Goal: Task Accomplishment & Management: Complete application form

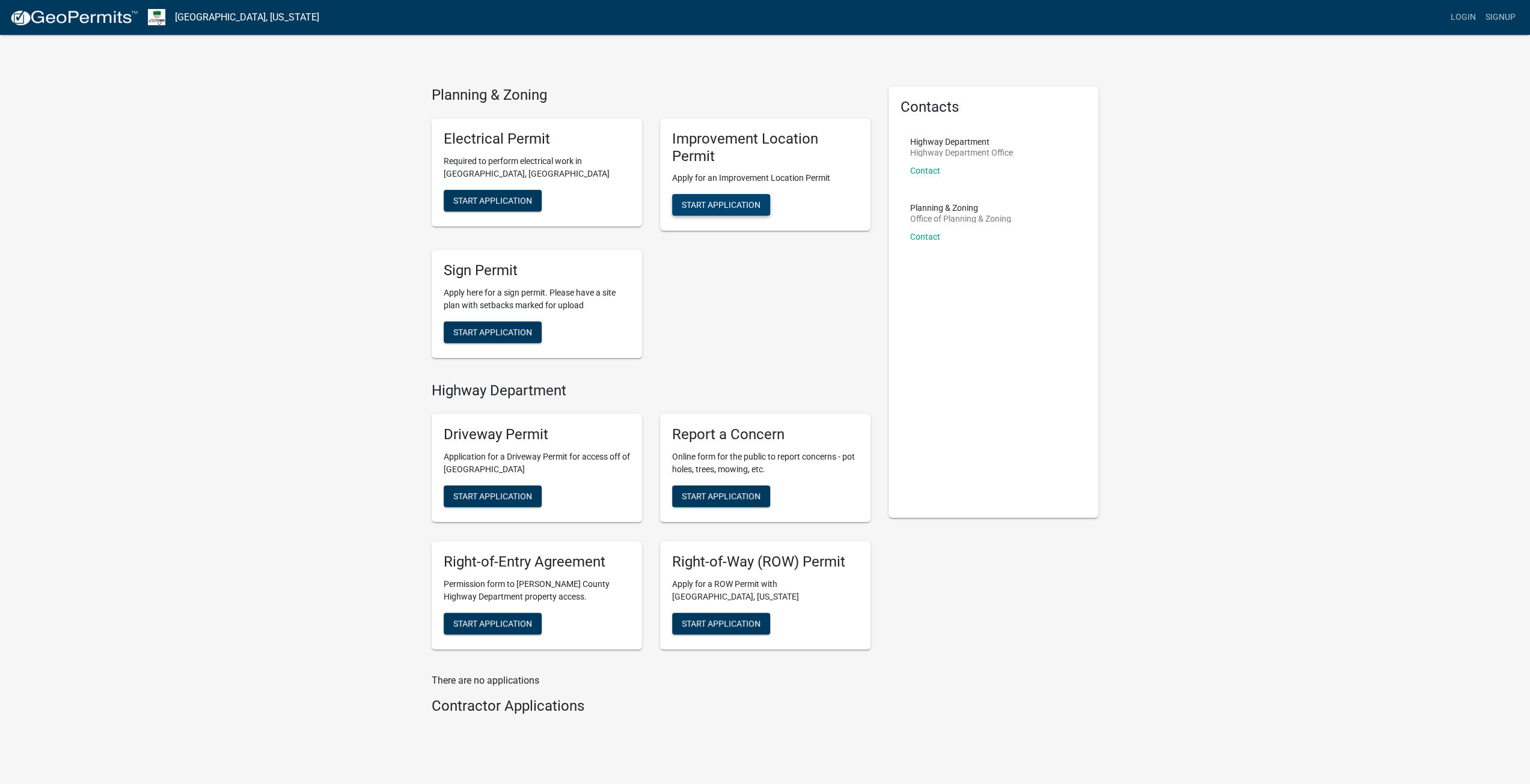
click at [716, 207] on span "Start Application" at bounding box center [721, 204] width 79 height 9
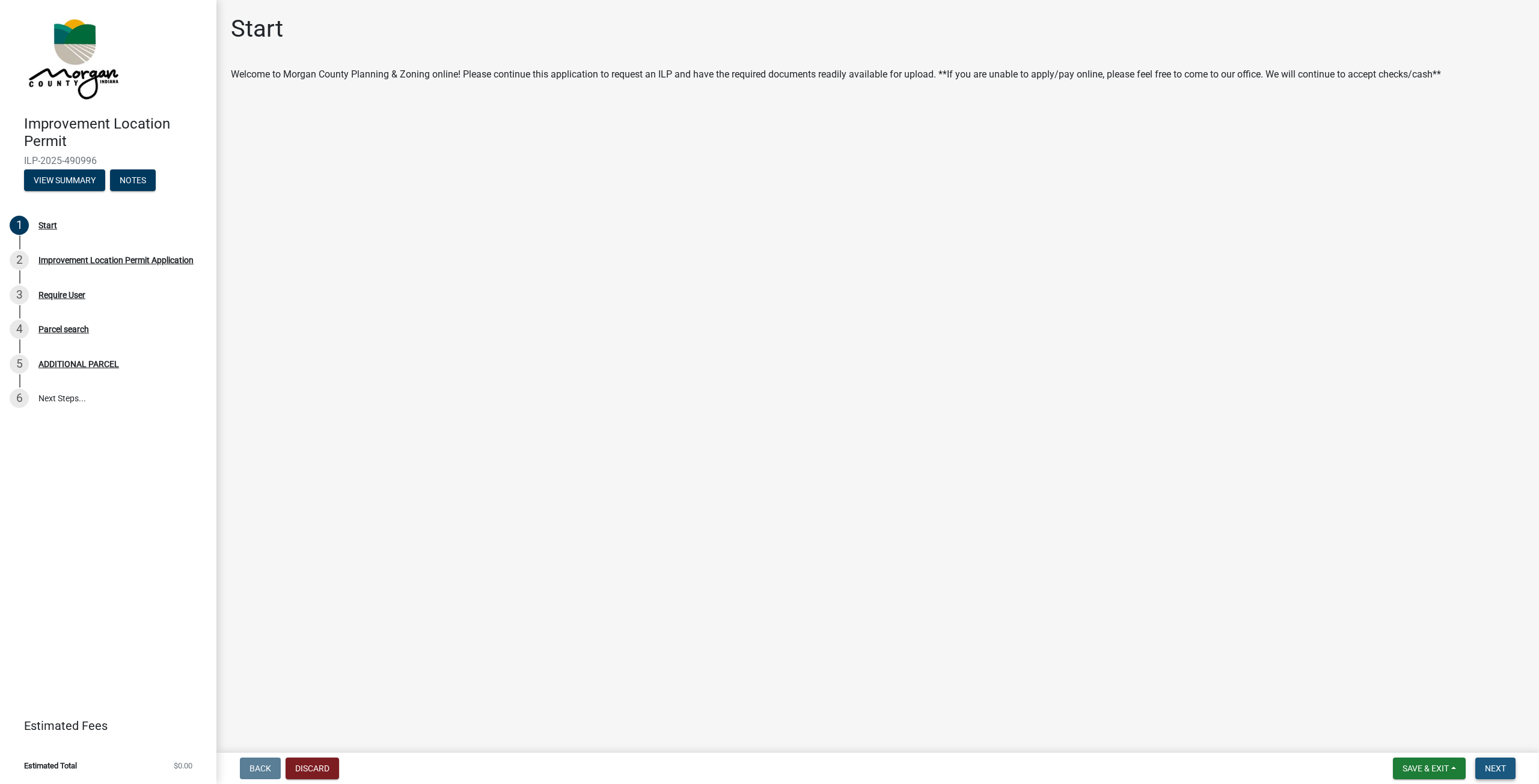
click at [1490, 769] on span "Next" at bounding box center [1495, 768] width 21 height 9
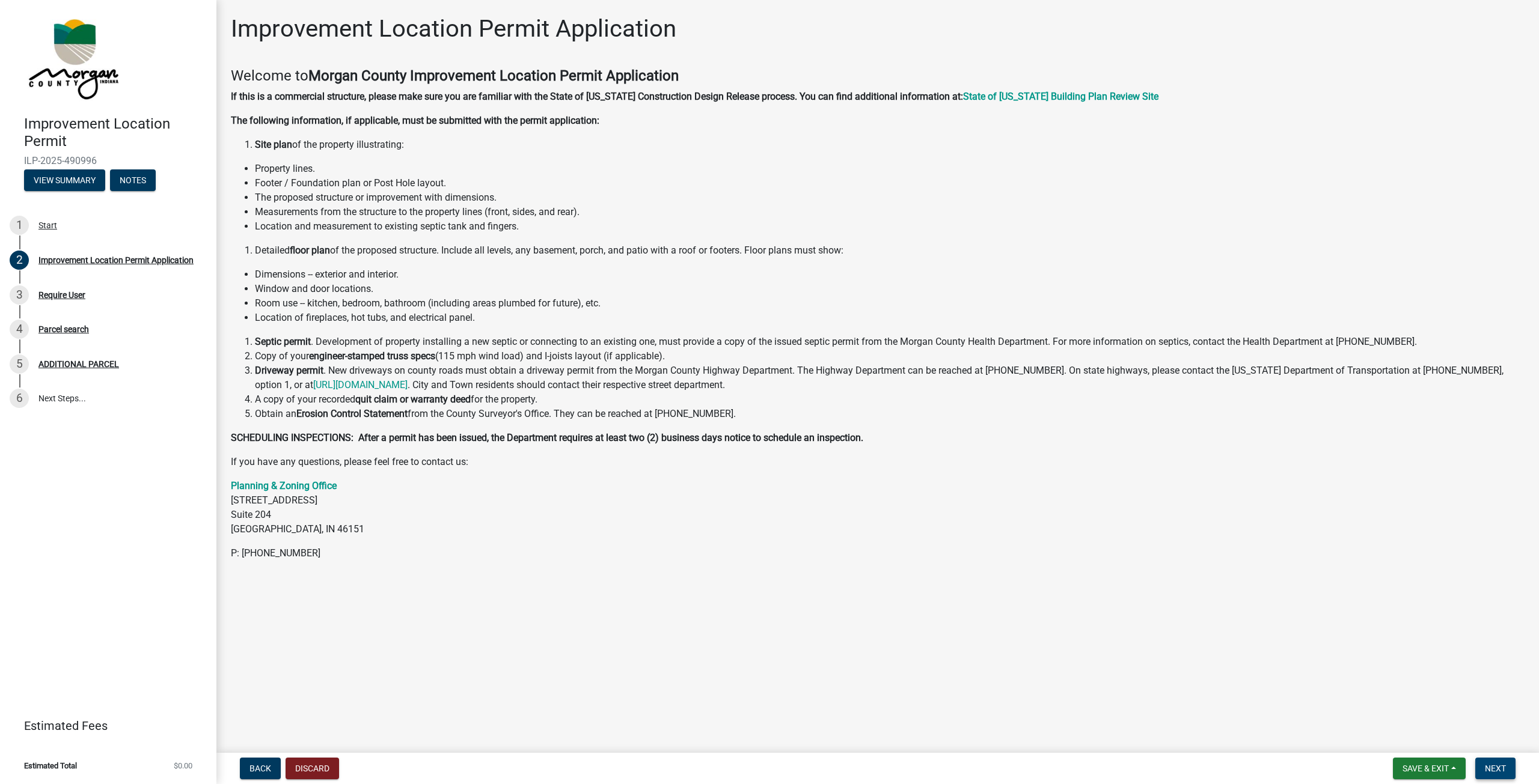
click at [1505, 773] on span "Next" at bounding box center [1495, 768] width 21 height 9
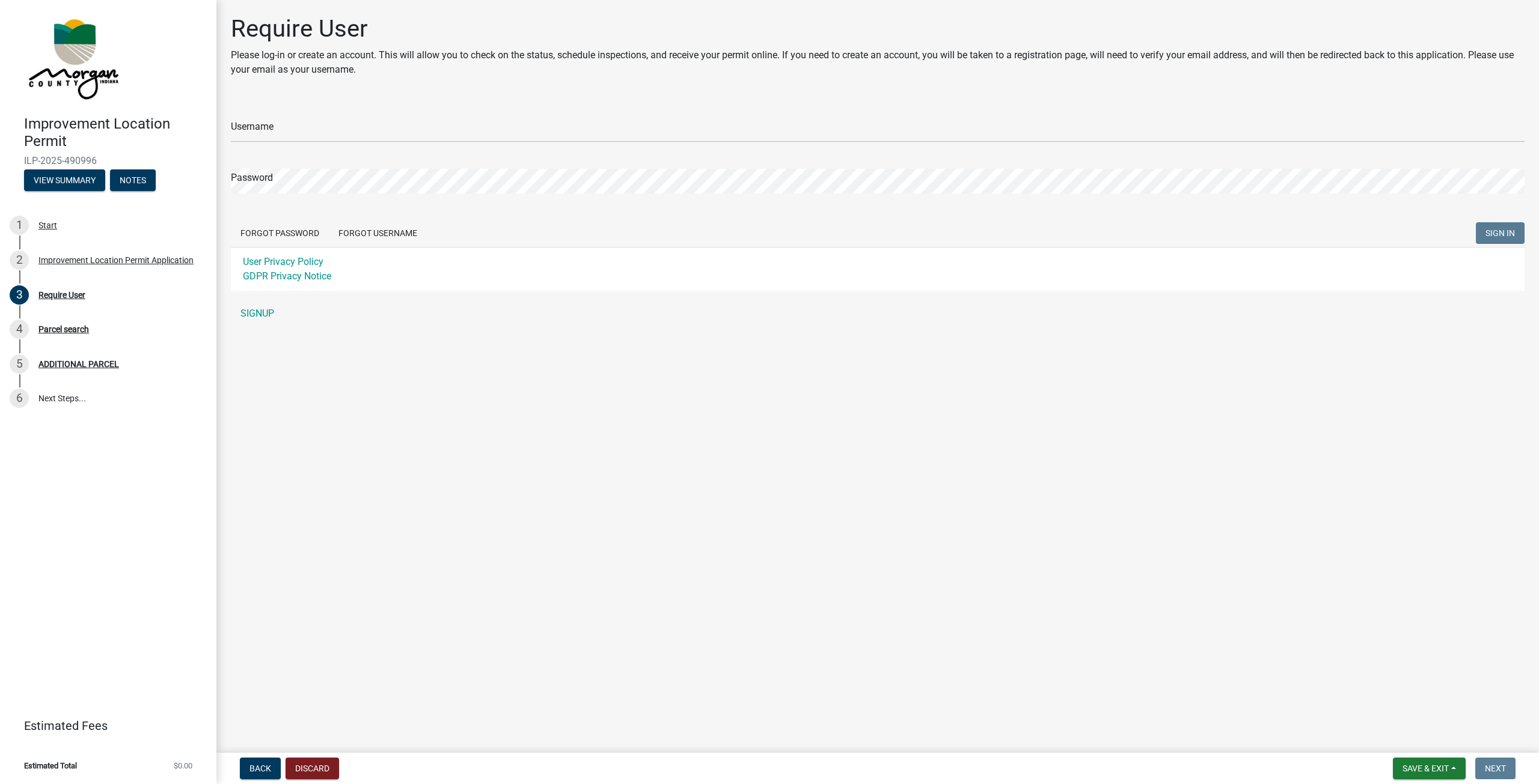
click at [1529, 510] on main "Require User Please log-in or create an account. This will allow you to check o…" at bounding box center [877, 374] width 1322 height 748
click at [259, 314] on link "SIGNUP" at bounding box center [877, 313] width 1293 height 24
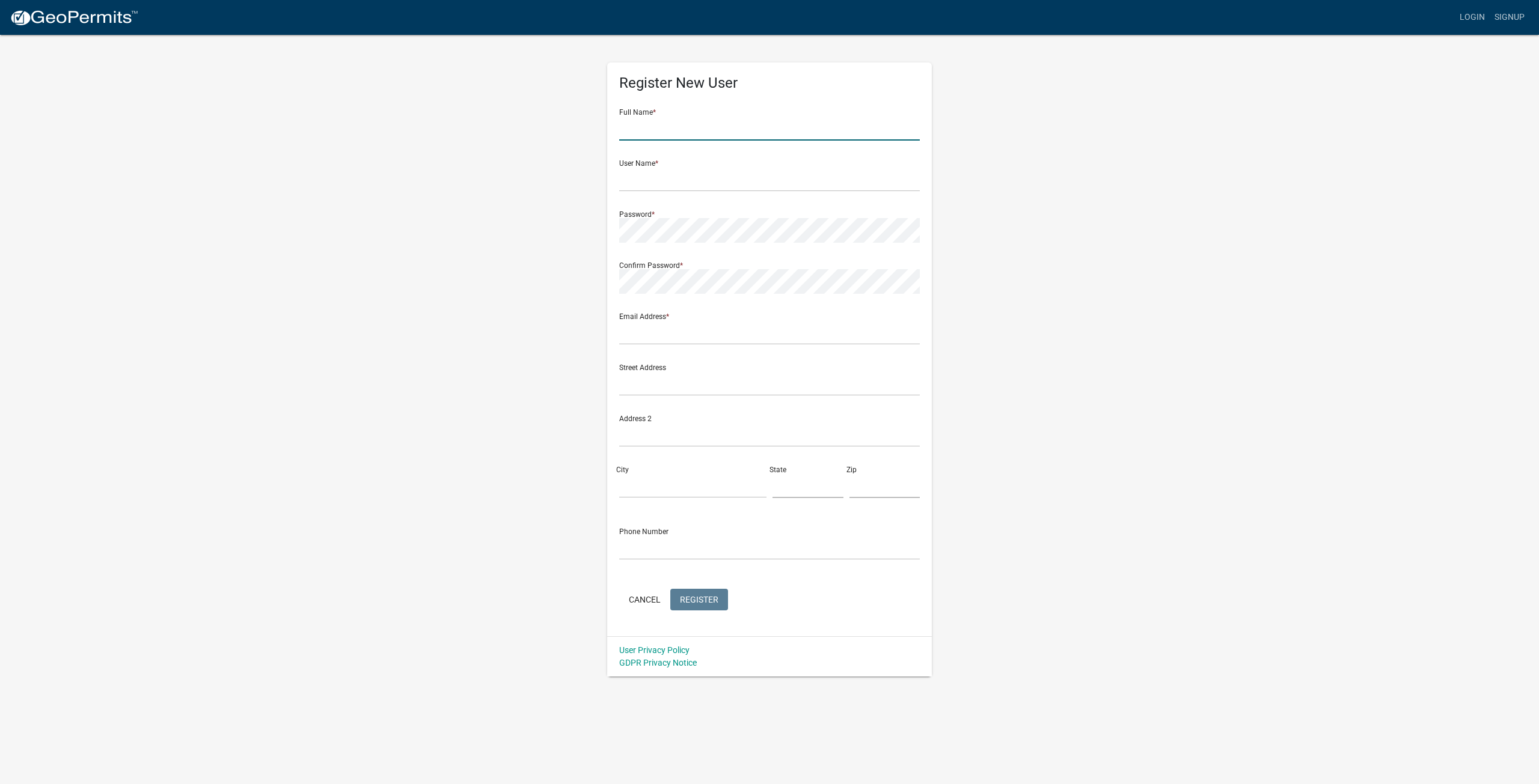
click at [696, 122] on input "text" at bounding box center [769, 128] width 301 height 24
type input "Glue-[PERSON_NAME]"
click at [673, 172] on input "text" at bounding box center [769, 179] width 301 height 24
click at [625, 176] on input "Gluelamerectors" at bounding box center [769, 179] width 301 height 24
type input "gluelamerectors"
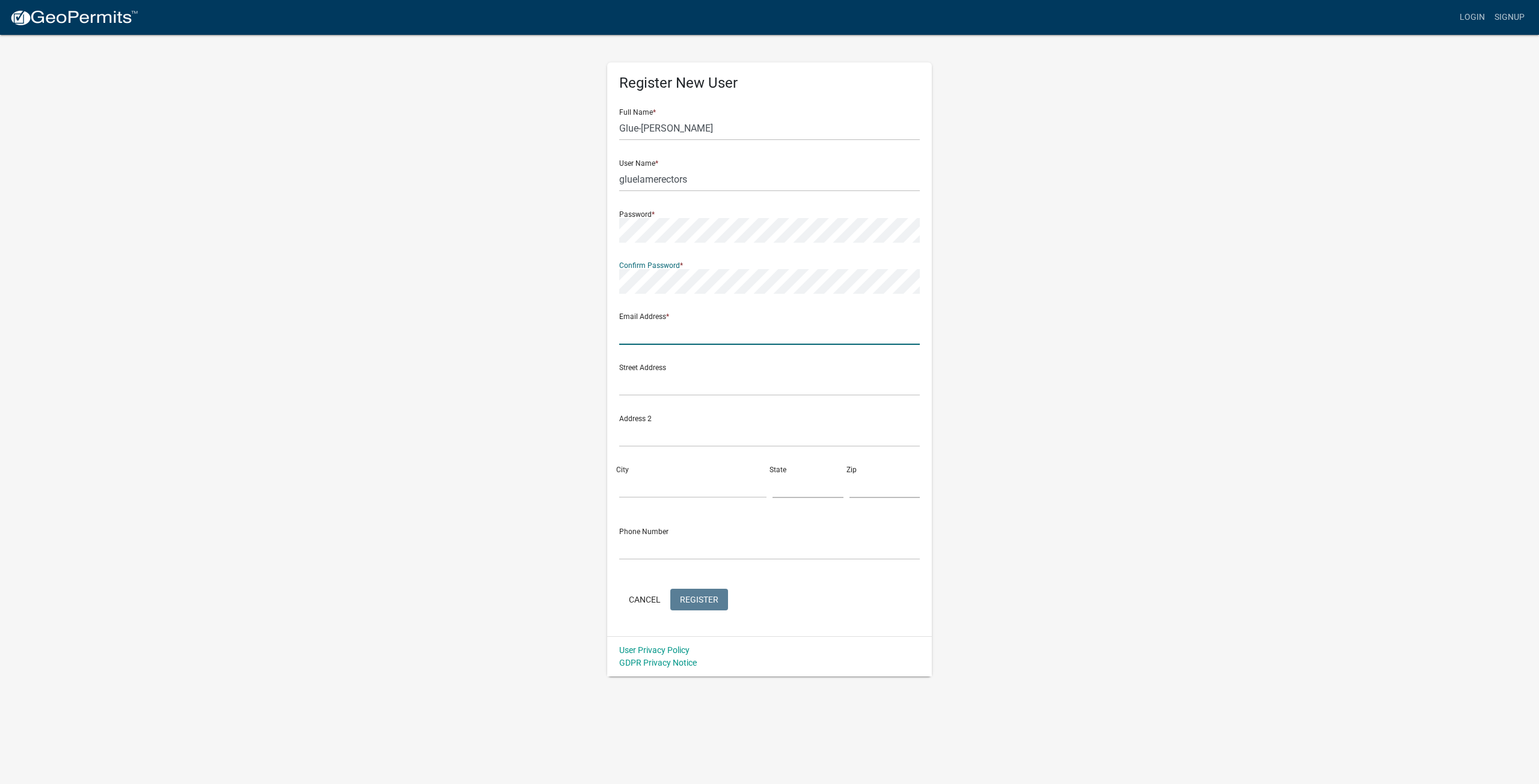
click at [674, 333] on input "text" at bounding box center [769, 332] width 301 height 24
type input "[EMAIL_ADDRESS][DOMAIN_NAME]"
click at [701, 384] on input "text" at bounding box center [769, 383] width 301 height 24
type input "[STREET_ADDRESS]"
click at [739, 483] on input "City" at bounding box center [692, 485] width 147 height 24
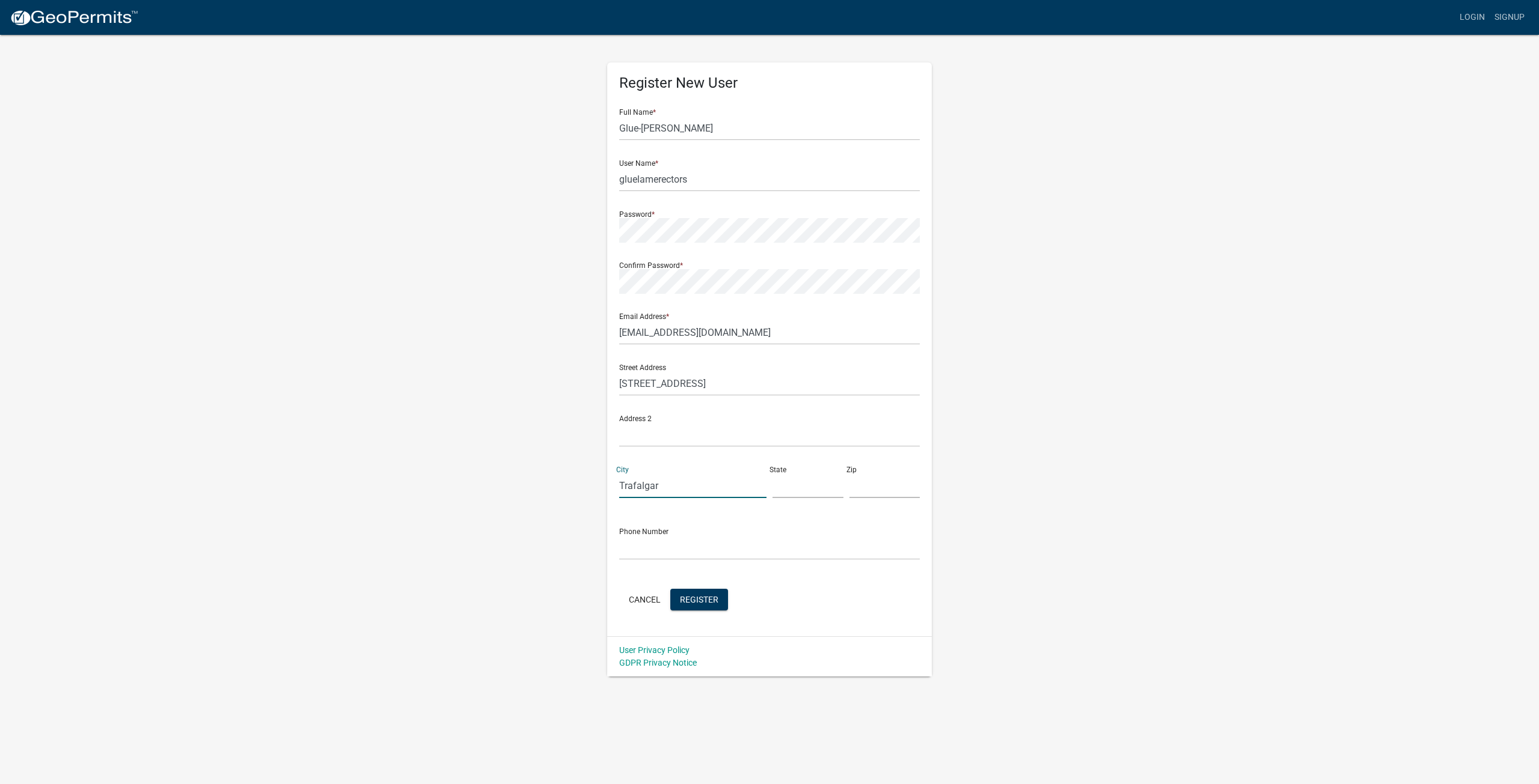
type input "Trafalgar"
type input "IN"
type input "46181"
click at [701, 549] on input "text" at bounding box center [769, 547] width 301 height 24
type input "3178789717"
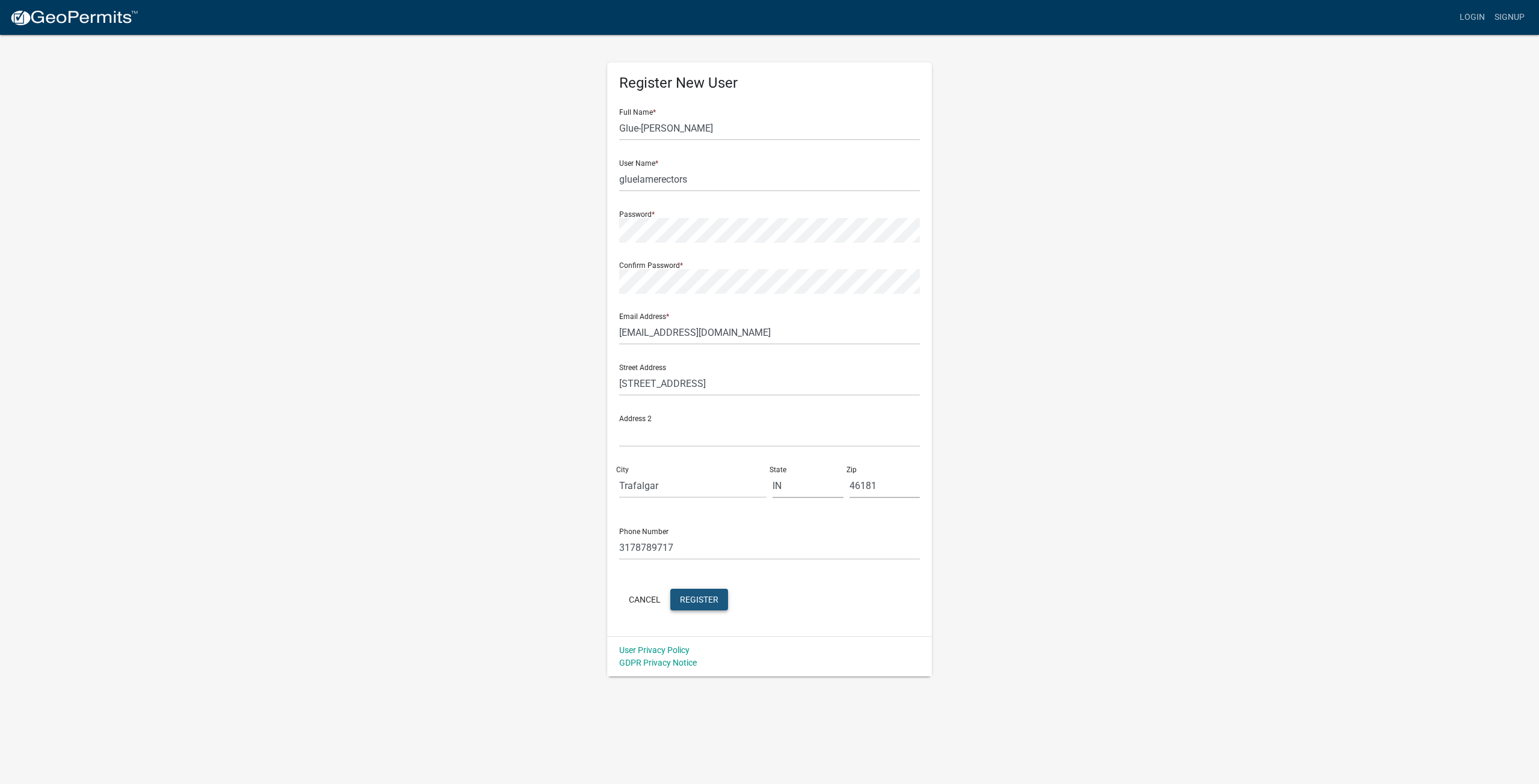
click at [720, 599] on button "Register" at bounding box center [699, 600] width 58 height 22
